Goal: Communication & Community: Connect with others

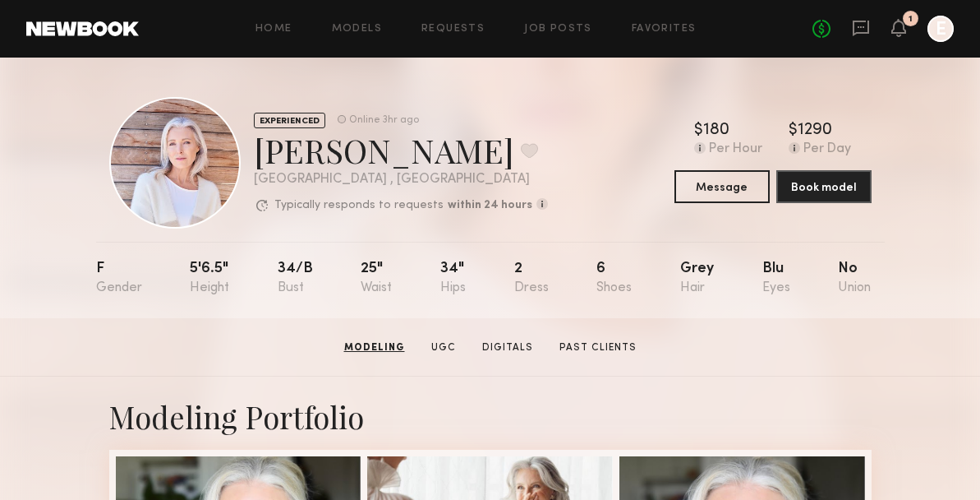
scroll to position [246, 0]
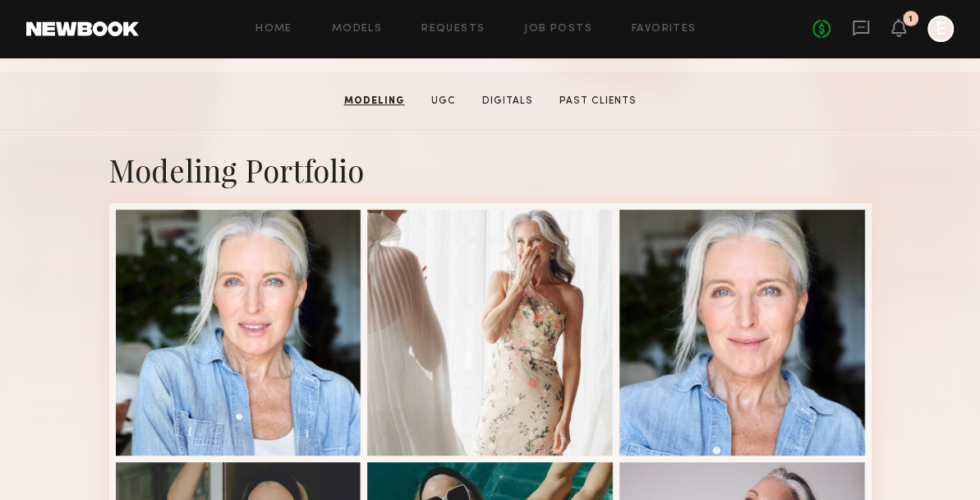
drag, startPoint x: 858, startPoint y: 11, endPoint x: 669, endPoint y: 136, distance: 226.5
click at [864, 35] on icon at bounding box center [861, 28] width 18 height 18
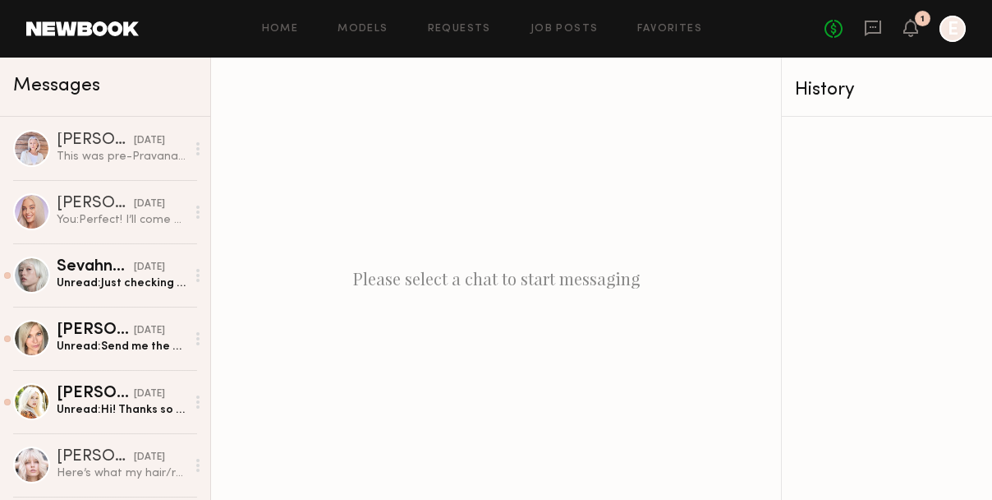
click at [94, 147] on div "[PERSON_NAME]" at bounding box center [95, 140] width 77 height 16
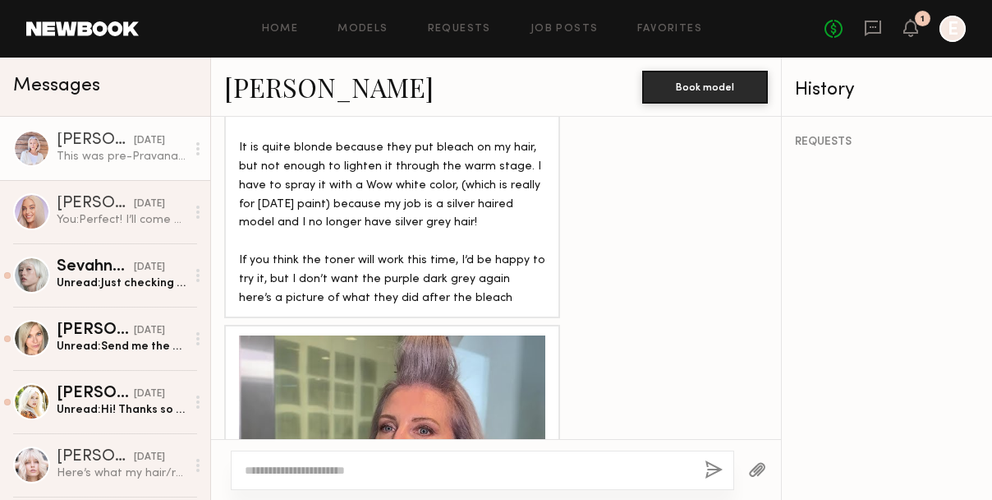
scroll to position [2114, 0]
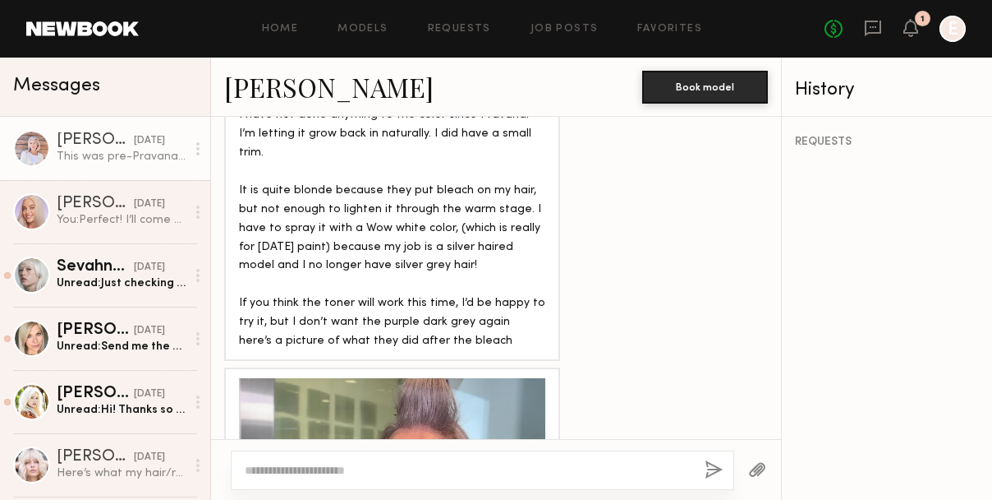
click at [634, 240] on div "I guess I can’t send a video. I have a 360 if you want to give me an email addr…" at bounding box center [496, 209] width 570 height 303
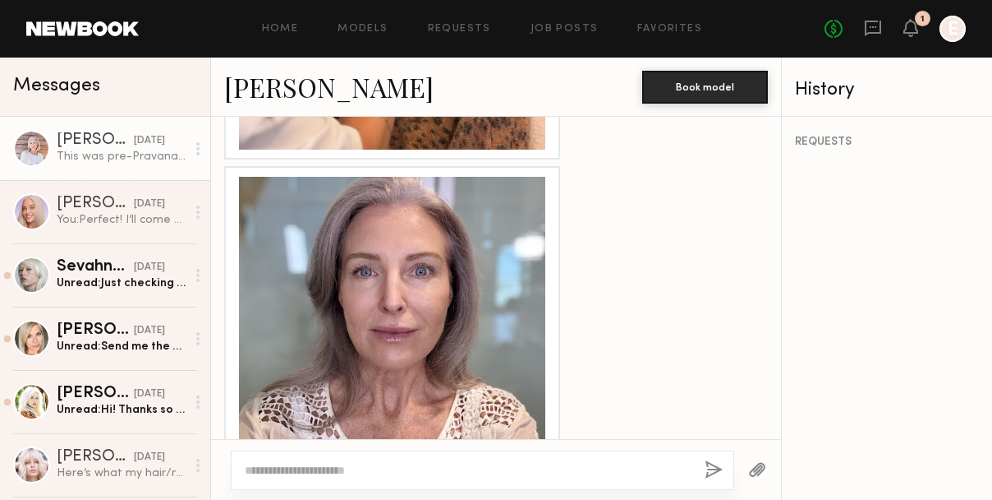
scroll to position [3016, 0]
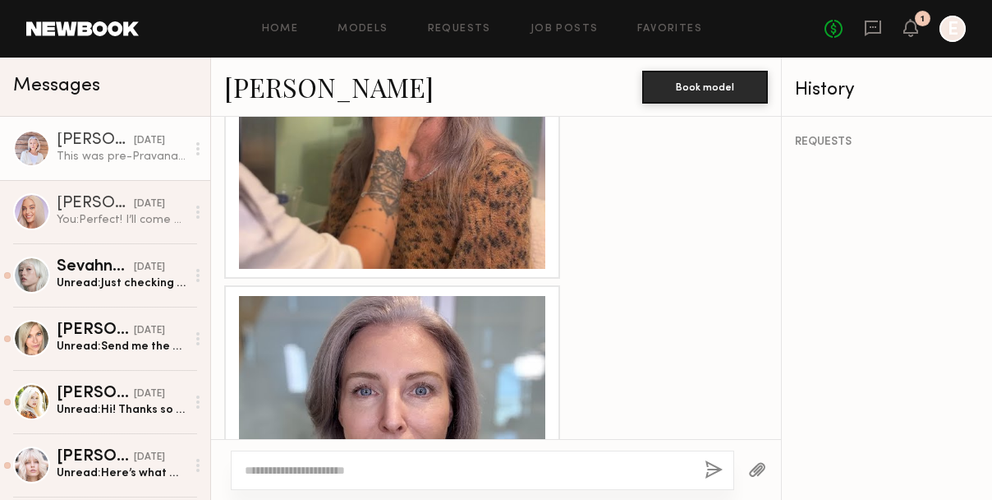
scroll to position [3523, 0]
